Goal: Book appointment/travel/reservation

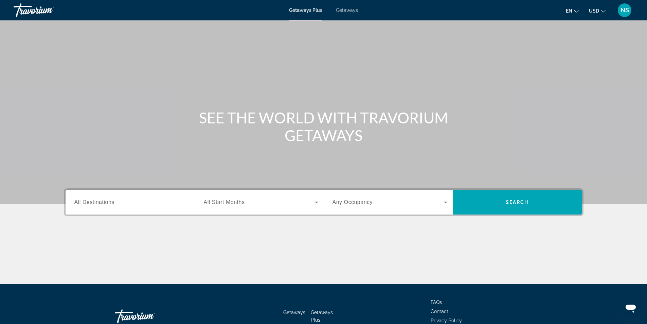
click at [81, 203] on span "All Destinations" at bounding box center [94, 202] width 40 height 6
click at [81, 203] on input "Destination All Destinations" at bounding box center [131, 202] width 115 height 8
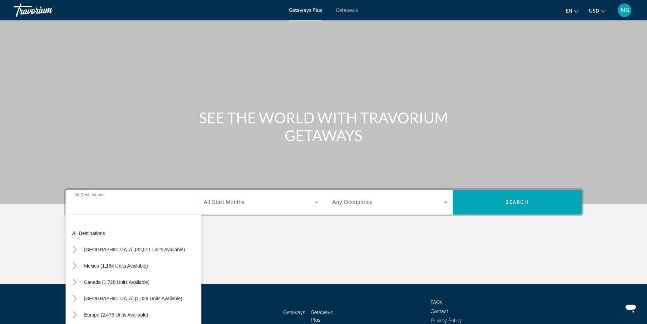
scroll to position [43, 0]
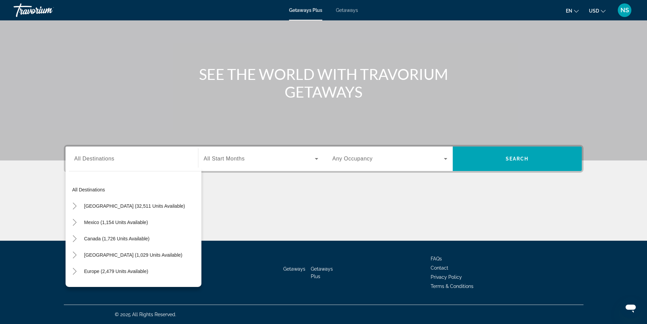
click at [350, 10] on span "Getaways" at bounding box center [347, 9] width 22 height 5
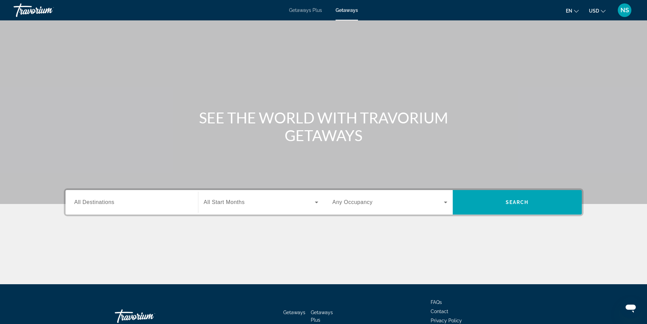
click at [91, 199] on span "All Destinations" at bounding box center [94, 202] width 40 height 6
click at [91, 199] on input "Destination All Destinations" at bounding box center [131, 202] width 115 height 8
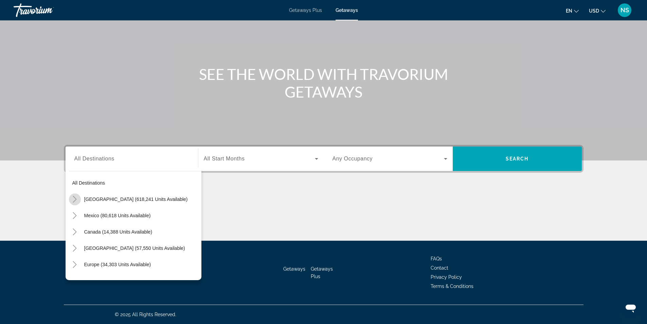
click at [74, 199] on icon "Toggle United States (618,241 units available)" at bounding box center [74, 199] width 7 height 7
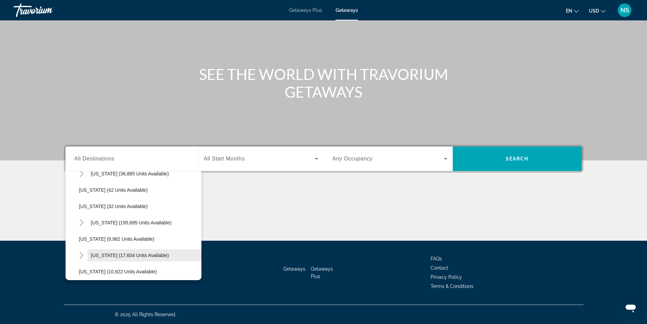
scroll to position [122, 0]
click at [81, 192] on icon "Toggle Florida (195,895 units available)" at bounding box center [81, 191] width 7 height 7
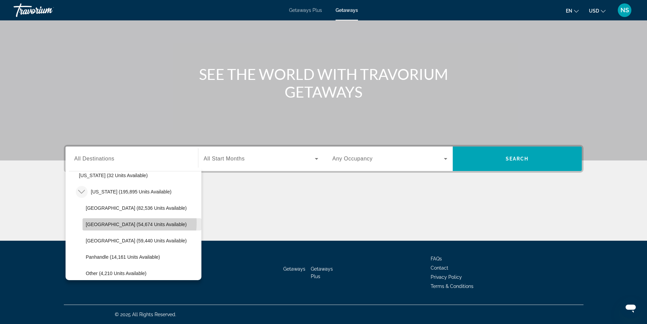
drag, startPoint x: 119, startPoint y: 223, endPoint x: 158, endPoint y: 196, distance: 47.4
click at [119, 223] on span "East Coast (54,674 units available)" at bounding box center [136, 224] width 101 height 5
type input "**********"
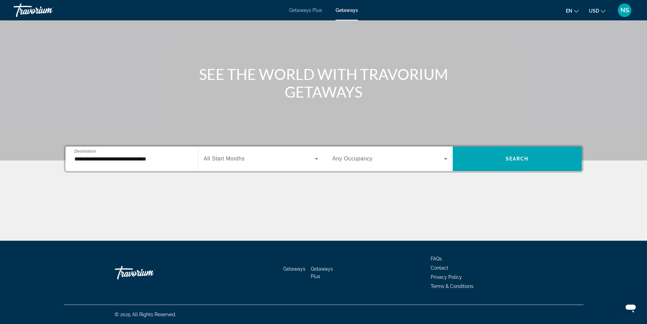
click at [355, 159] on span "Any Occupancy" at bounding box center [353, 159] width 40 height 6
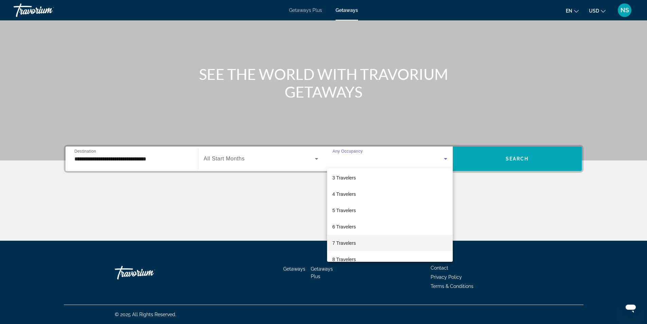
scroll to position [68, 0]
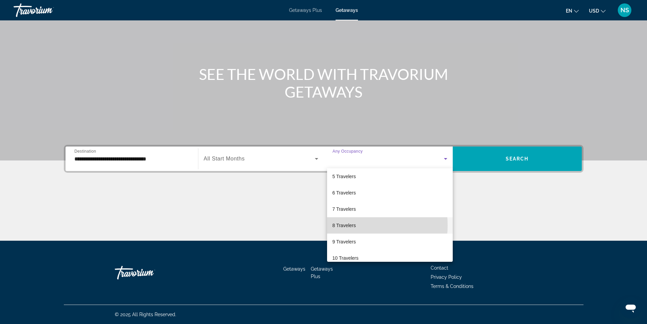
click at [343, 225] on span "8 Travelers" at bounding box center [344, 225] width 23 height 8
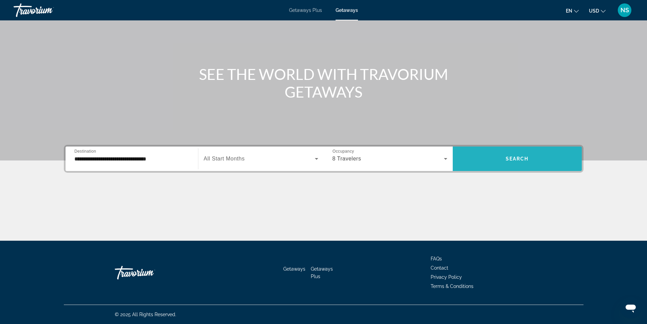
click at [500, 157] on span "Search widget" at bounding box center [517, 159] width 129 height 16
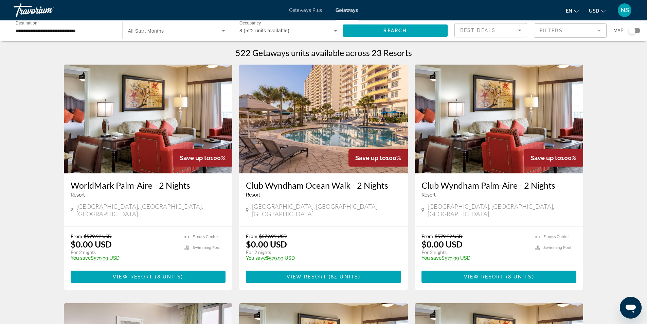
click at [589, 28] on mat-form-field "Filters" at bounding box center [570, 30] width 73 height 14
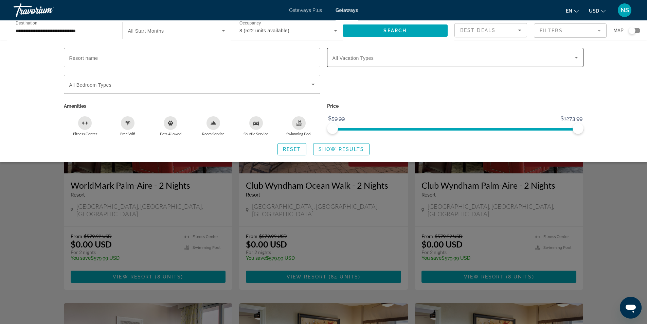
click at [417, 60] on span "Search widget" at bounding box center [454, 57] width 242 height 8
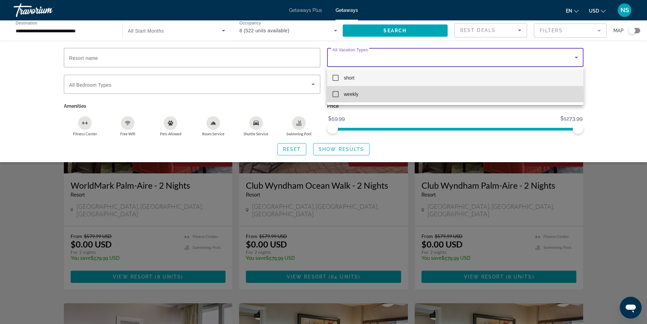
click at [334, 95] on mat-pseudo-checkbox at bounding box center [336, 94] width 6 height 6
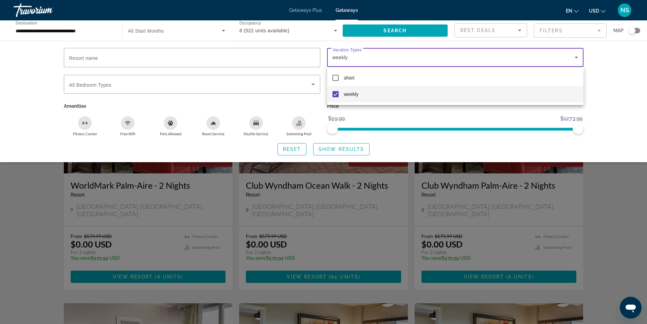
click at [350, 148] on div at bounding box center [323, 162] width 647 height 324
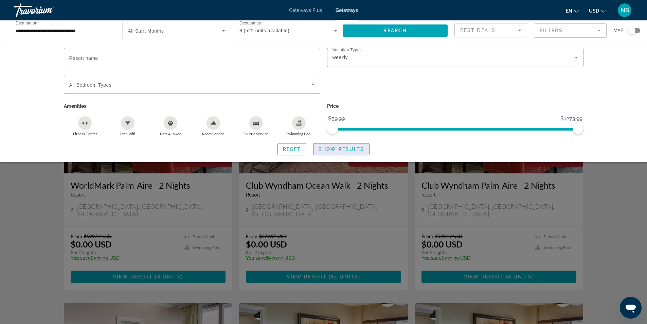
click at [348, 150] on span "Show Results" at bounding box center [342, 148] width 46 height 5
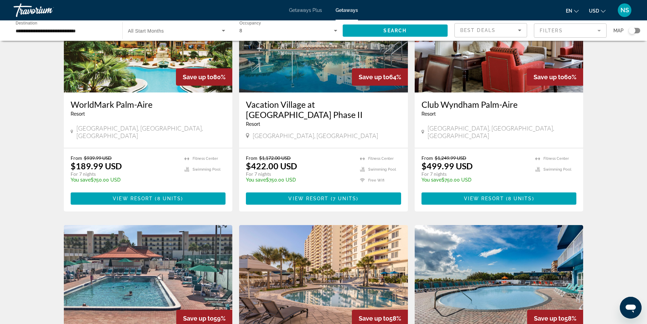
scroll to position [204, 0]
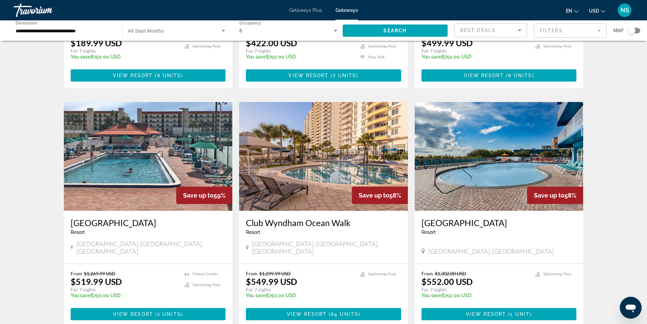
click at [364, 147] on img "Main content" at bounding box center [323, 156] width 169 height 109
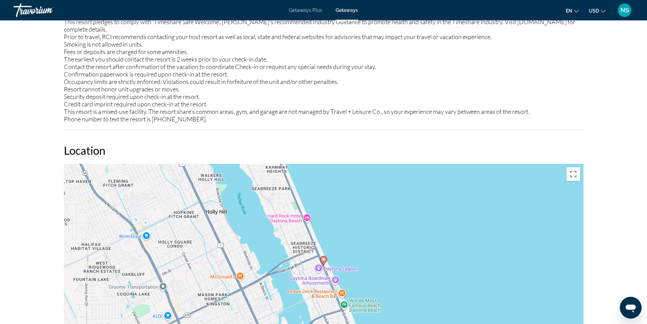
scroll to position [985, 0]
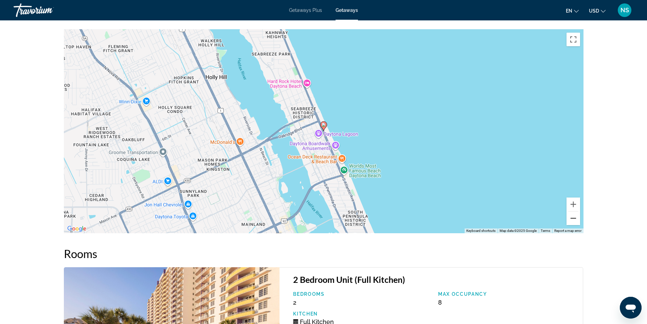
click at [572, 212] on button "Zoom out" at bounding box center [574, 218] width 14 height 14
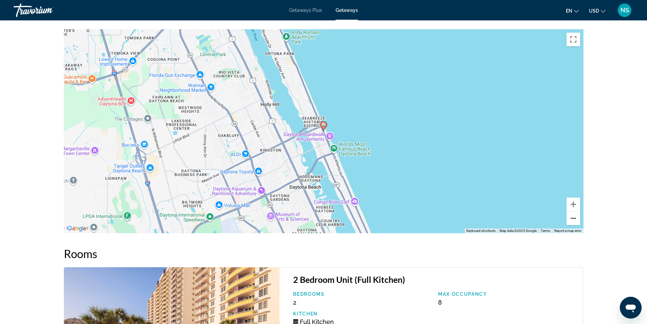
click at [572, 212] on button "Zoom out" at bounding box center [574, 218] width 14 height 14
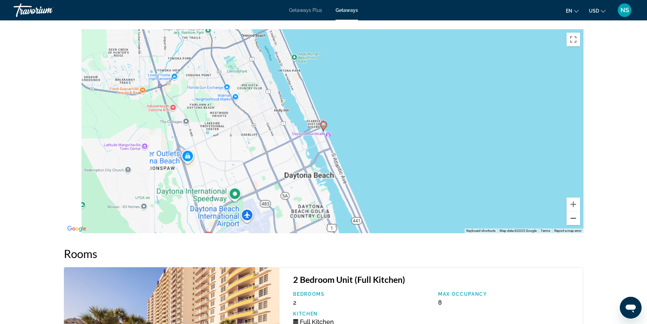
click at [572, 212] on button "Zoom out" at bounding box center [574, 218] width 14 height 14
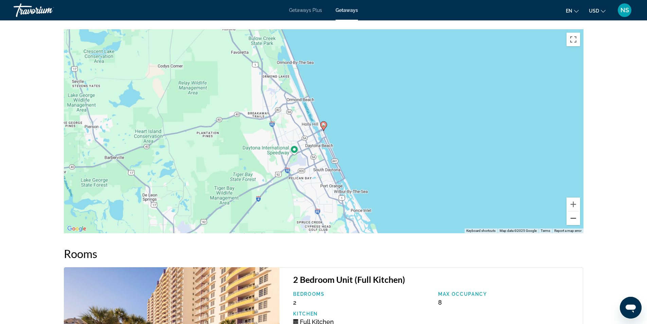
click at [572, 212] on button "Zoom out" at bounding box center [574, 218] width 14 height 14
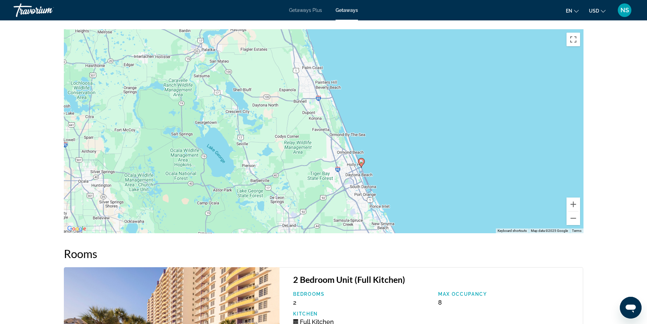
drag, startPoint x: 385, startPoint y: 120, endPoint x: 429, endPoint y: 153, distance: 54.4
click at [429, 153] on div "To activate drag with keyboard, press Alt + Enter. Once in keyboard drag state,…" at bounding box center [324, 131] width 520 height 204
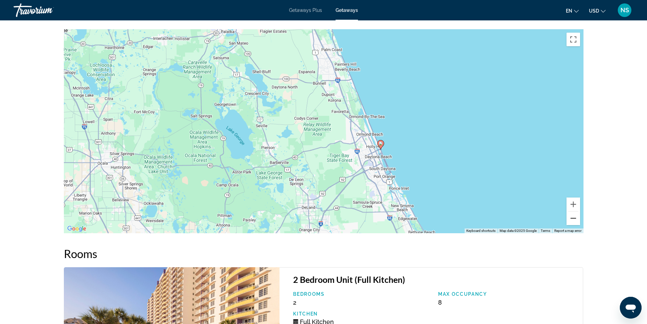
click at [572, 211] on button "Zoom out" at bounding box center [574, 218] width 14 height 14
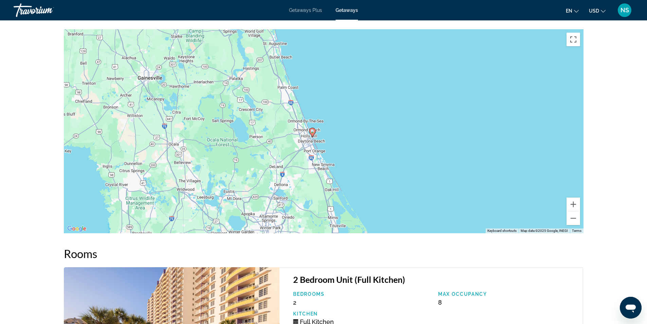
drag, startPoint x: 435, startPoint y: 153, endPoint x: 394, endPoint y: 150, distance: 40.6
click at [394, 150] on div "To activate drag with keyboard, press Alt + Enter. Once in keyboard drag state,…" at bounding box center [324, 131] width 520 height 204
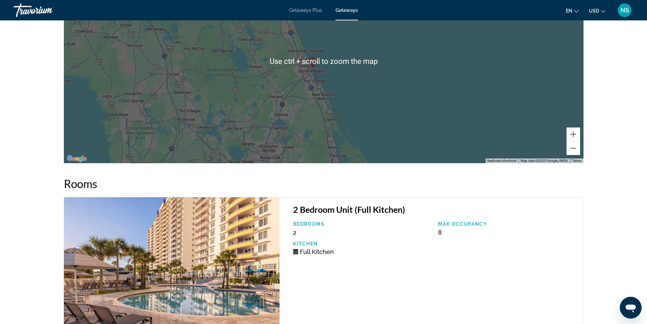
scroll to position [1113, 0]
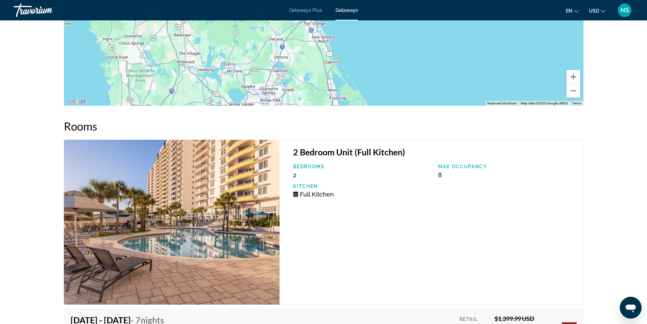
drag, startPoint x: 198, startPoint y: 201, endPoint x: 203, endPoint y: 198, distance: 5.7
click at [199, 201] on img "Main content" at bounding box center [172, 222] width 216 height 165
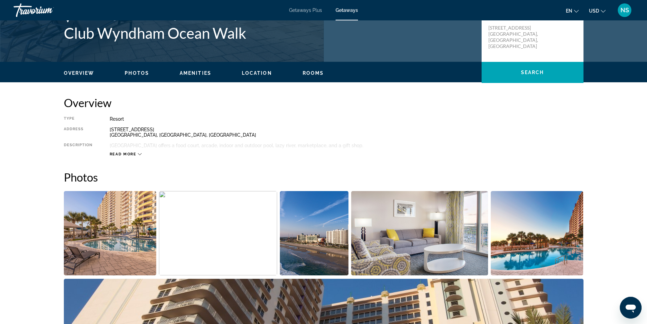
scroll to position [161, 0]
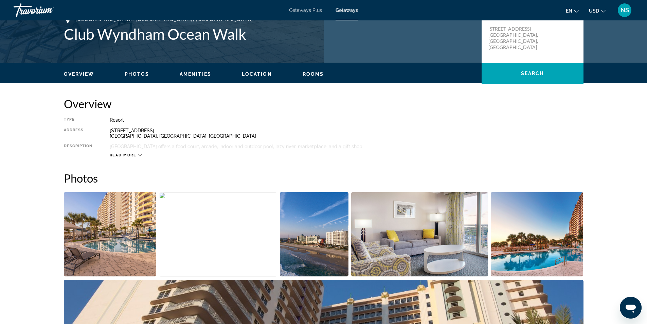
click at [124, 154] on span "Read more" at bounding box center [123, 155] width 27 height 4
click at [138, 154] on icon "Main content" at bounding box center [138, 155] width 4 height 4
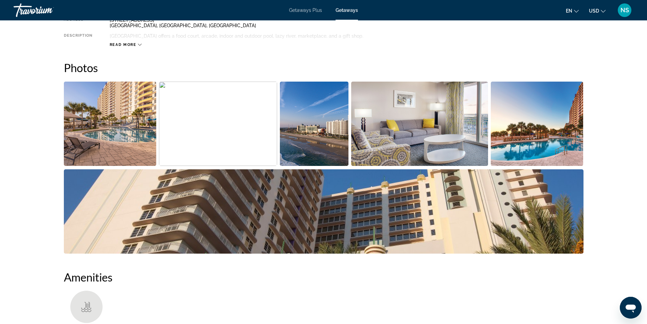
scroll to position [0, 0]
